Goal: Find contact information: Find contact information

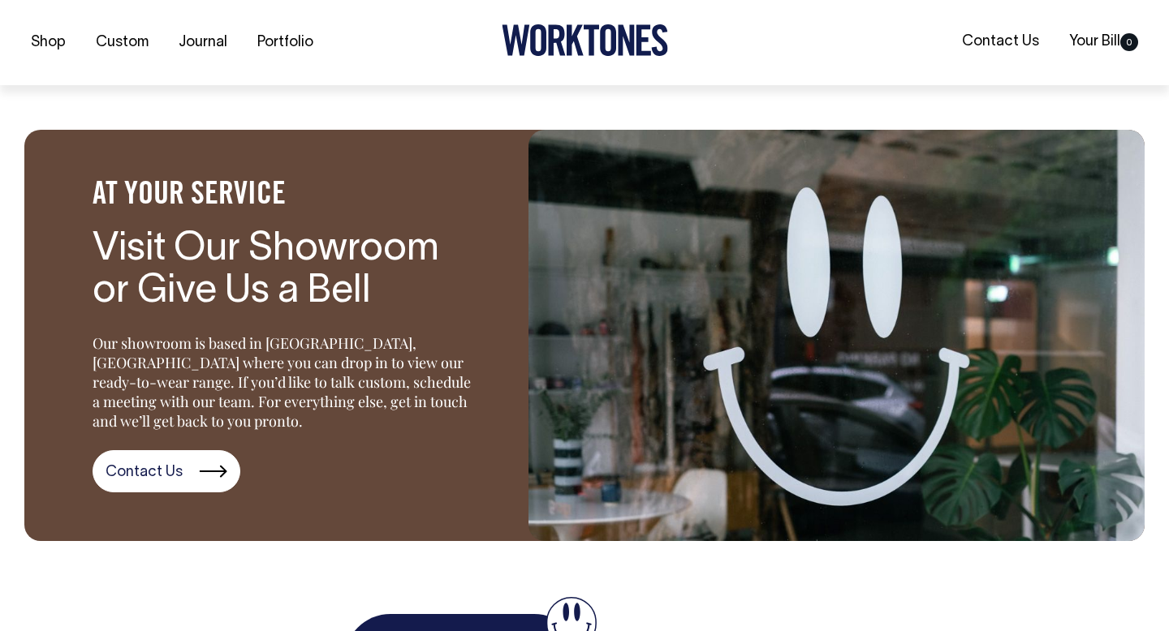
scroll to position [2094, 0]
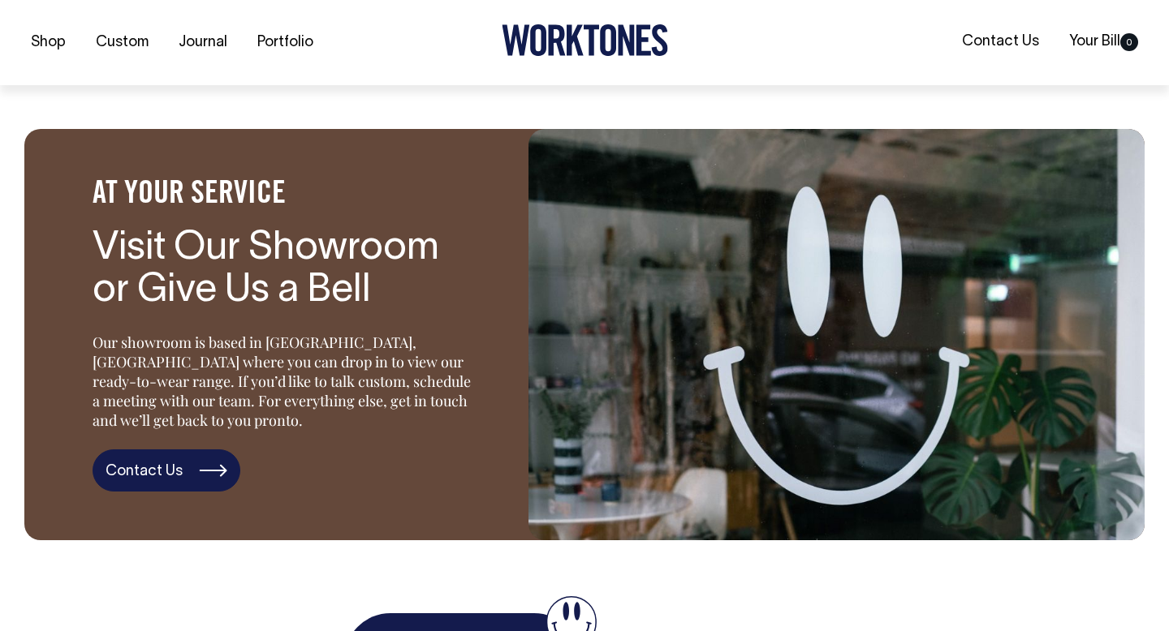
click at [196, 472] on link "Contact Us" at bounding box center [167, 471] width 148 height 42
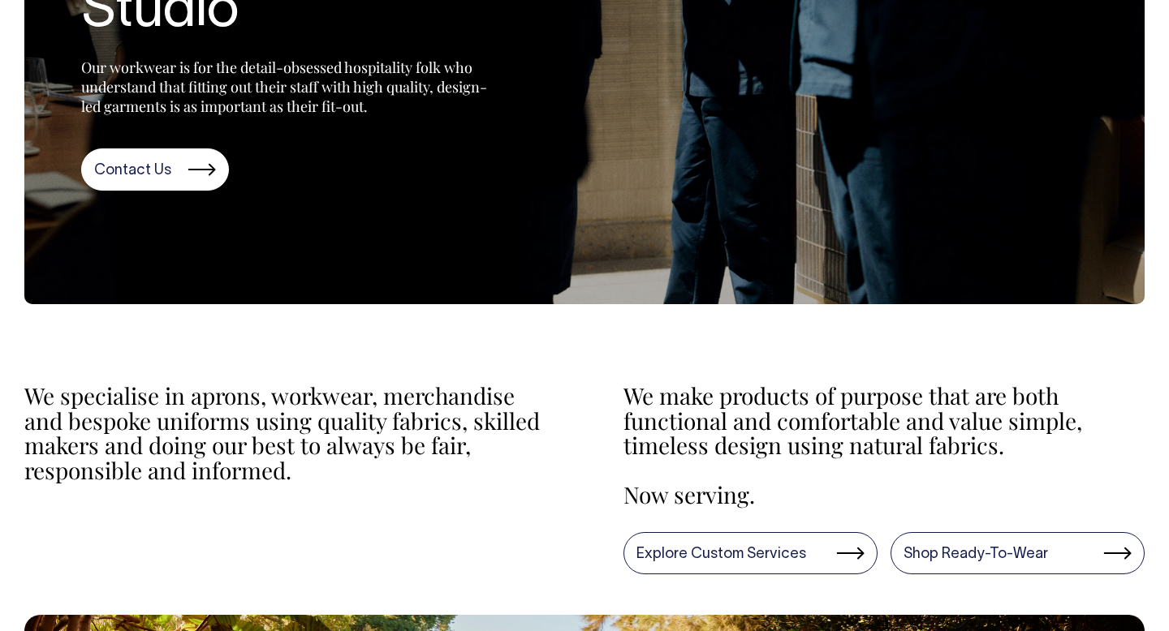
scroll to position [335, 0]
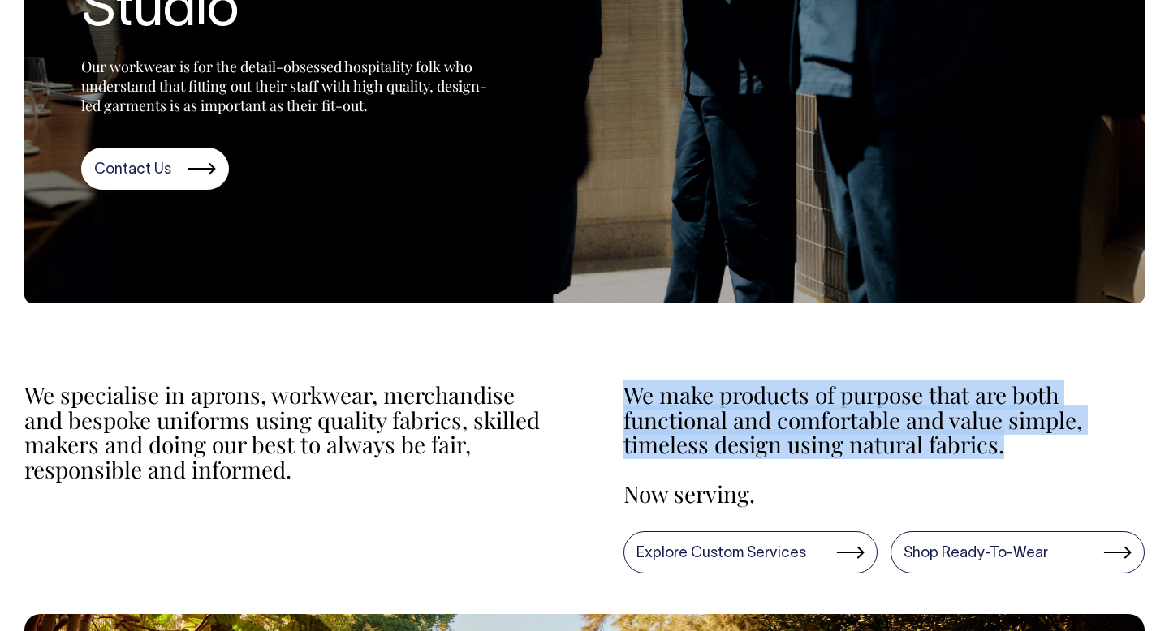
drag, startPoint x: 1004, startPoint y: 456, endPoint x: 631, endPoint y: 401, distance: 377.4
click at [631, 401] on p "We make products of purpose that are both functional and comfortable and value …" at bounding box center [884, 420] width 522 height 75
copy p "We make products of purpose that are both functional and comfortable and value …"
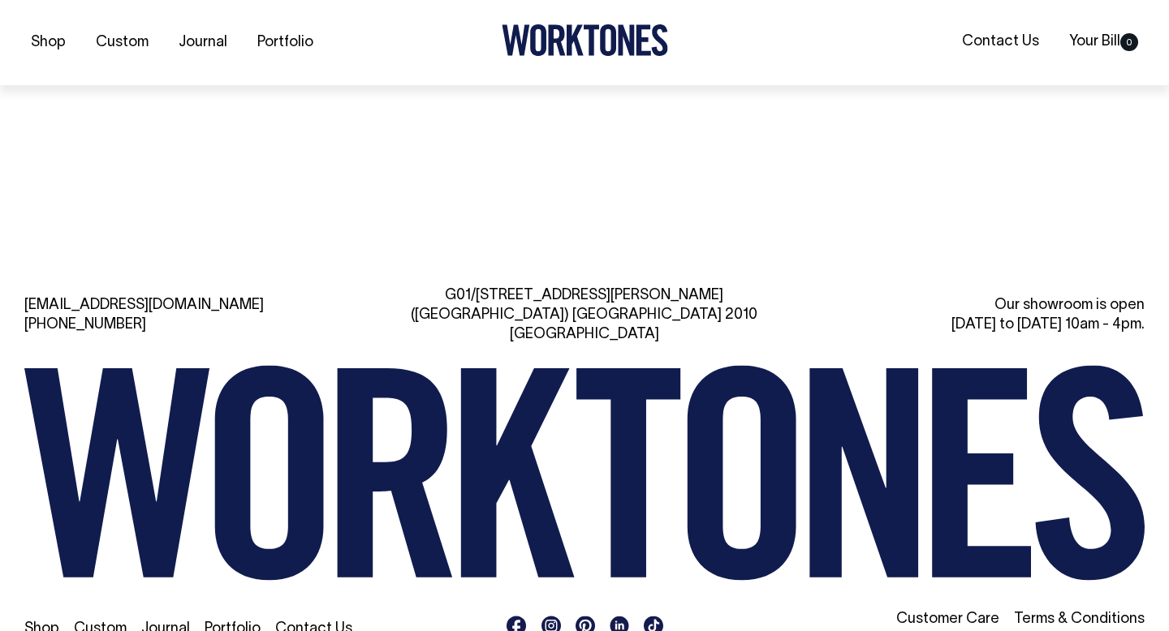
scroll to position [3589, 0]
